Goal: Complete application form

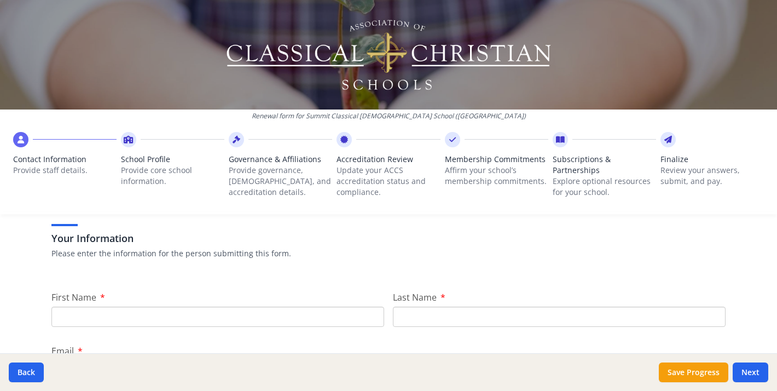
scroll to position [76, 0]
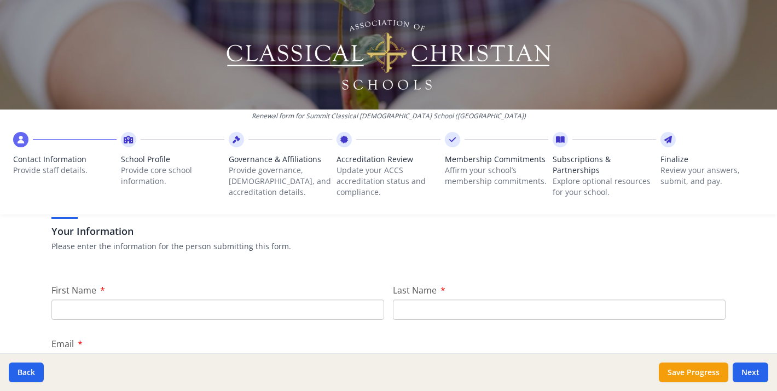
click at [206, 304] on input "First Name" at bounding box center [217, 309] width 333 height 20
type input "[PERSON_NAME]"
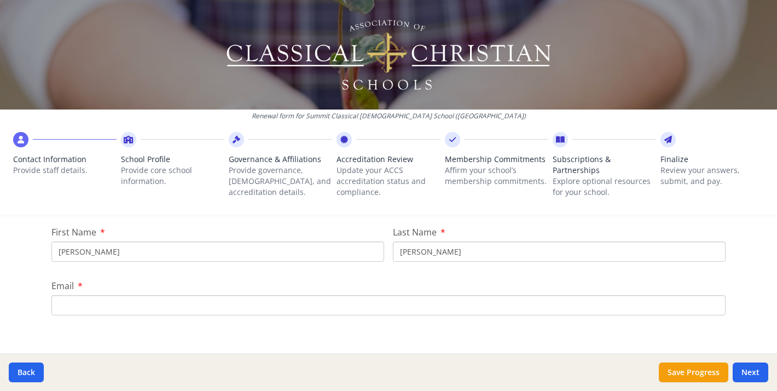
scroll to position [180, 0]
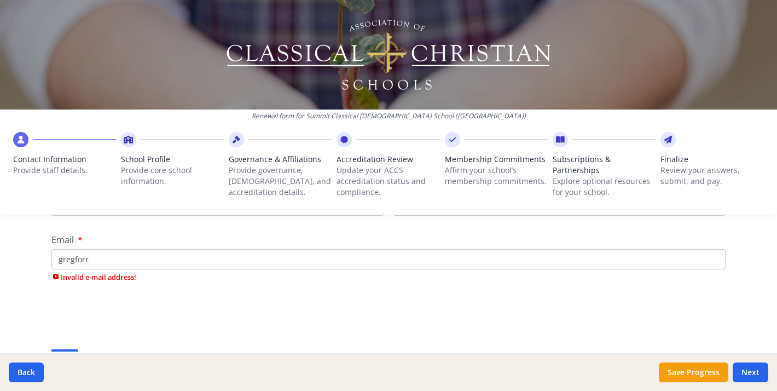
type input "gregforr"
